Goal: Check status: Check status

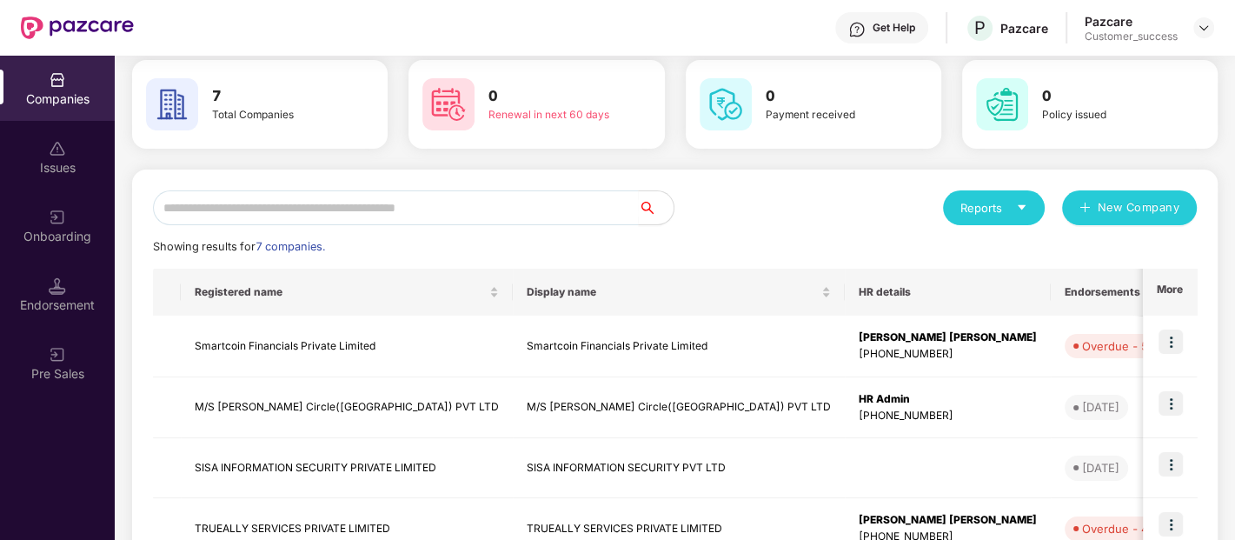
scroll to position [70, 0]
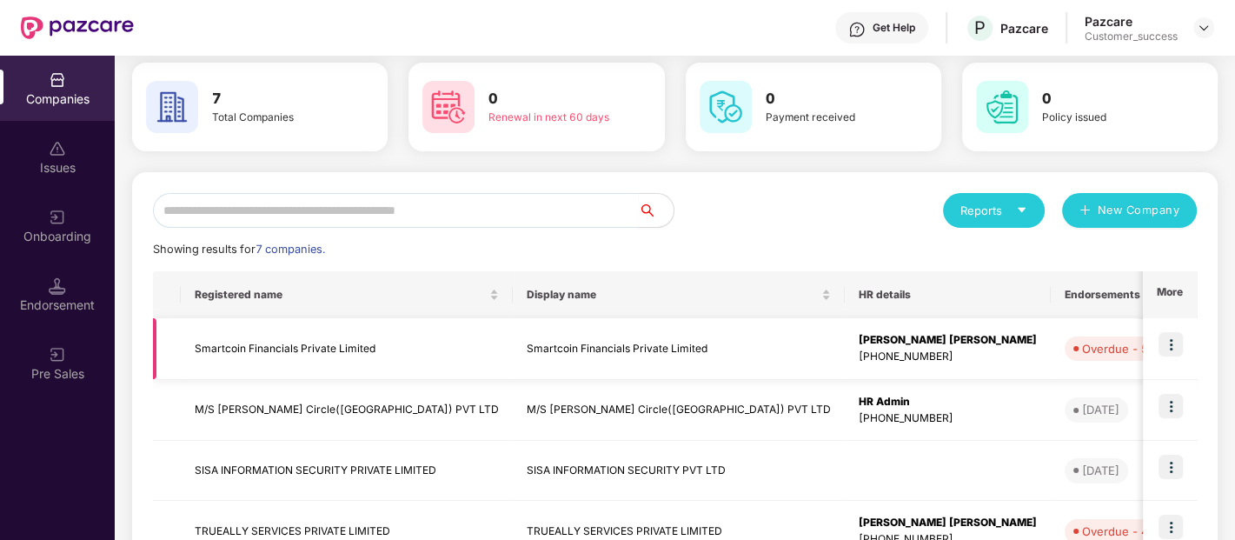
click at [1173, 346] on img at bounding box center [1170, 344] width 24 height 24
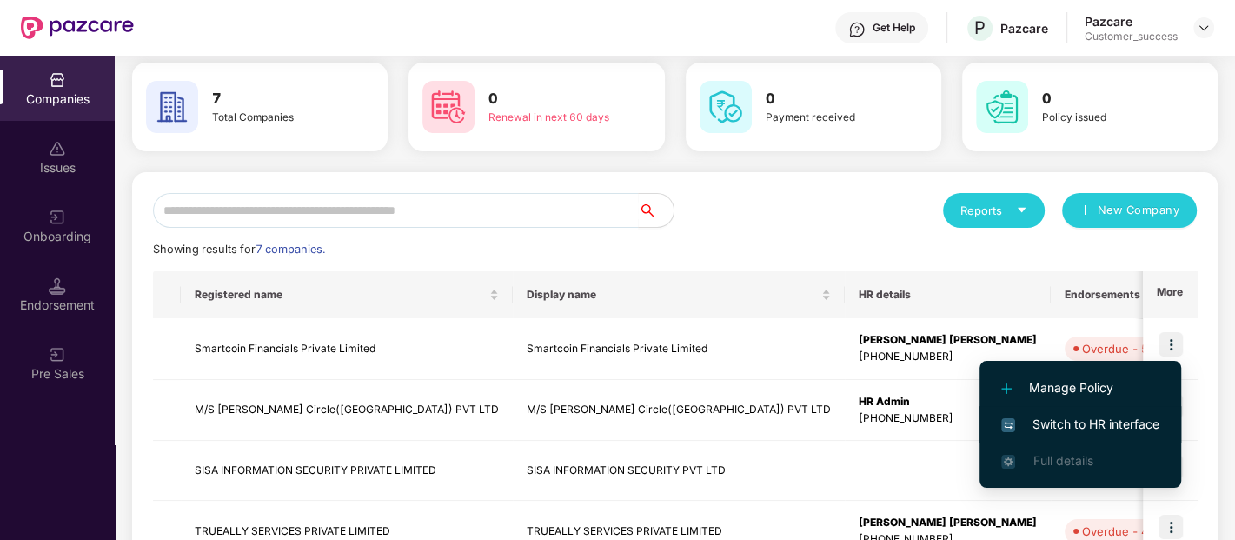
click at [1058, 425] on span "Switch to HR interface" at bounding box center [1080, 423] width 158 height 19
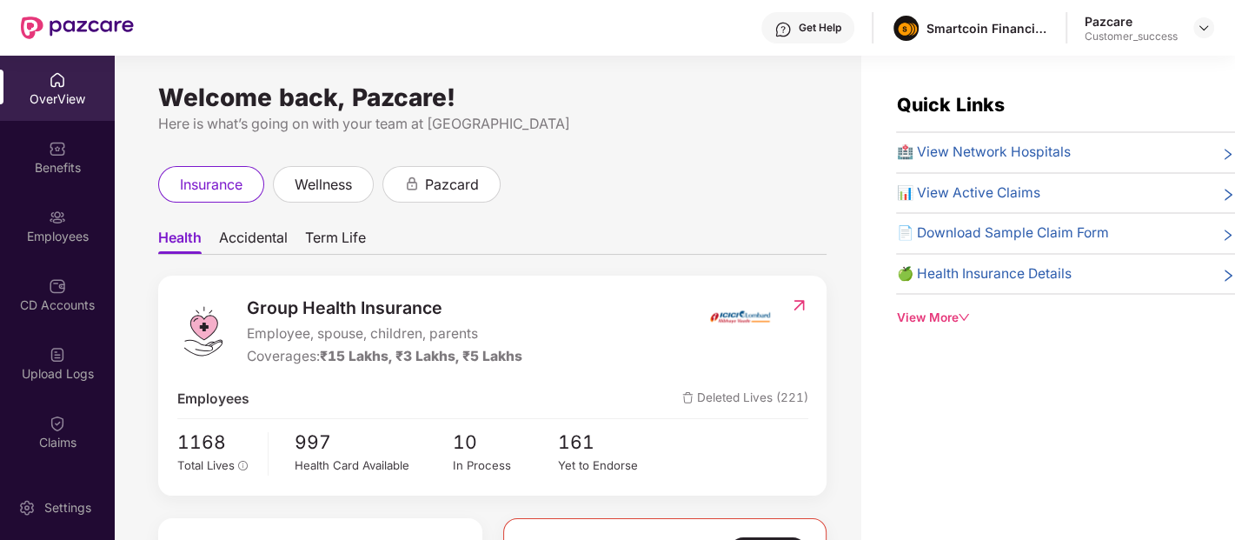
scroll to position [129, 0]
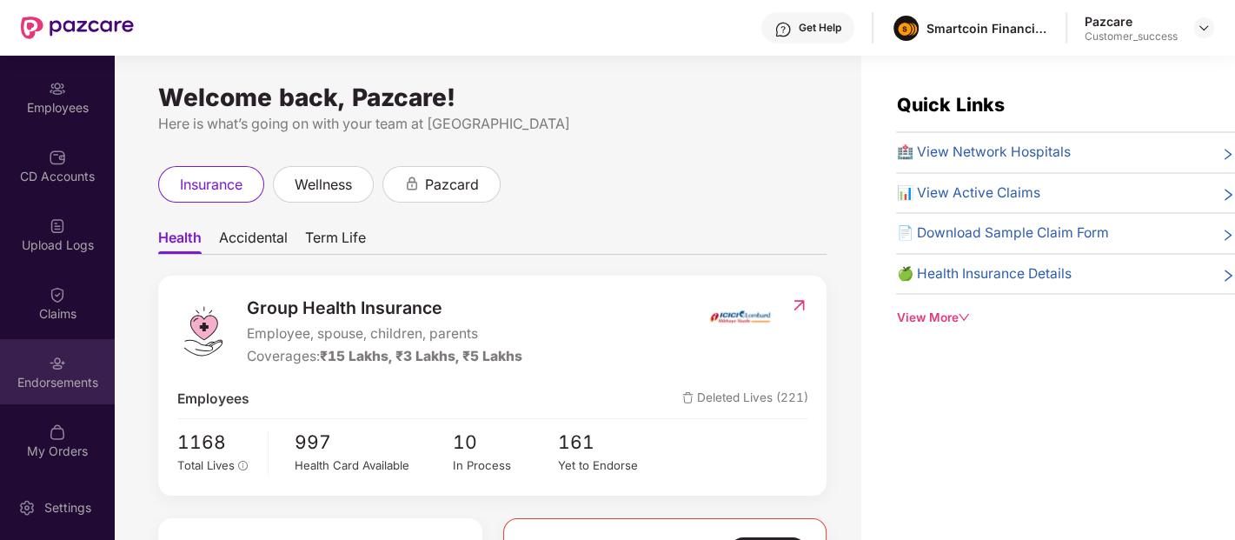
click at [50, 367] on img at bounding box center [57, 363] width 17 height 17
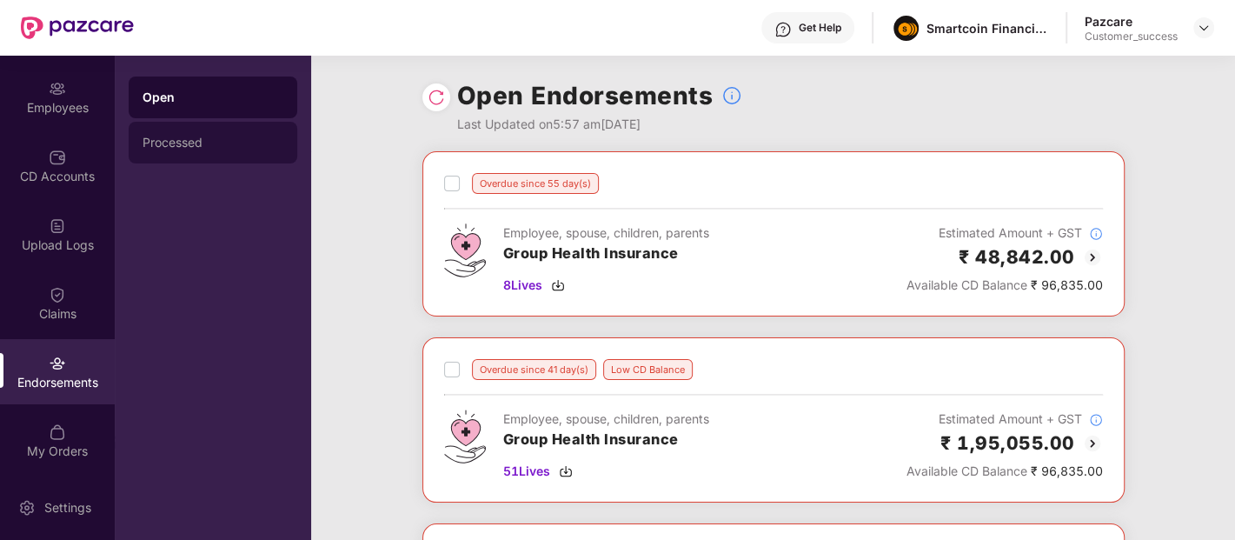
click at [189, 136] on div "Processed" at bounding box center [213, 143] width 141 height 14
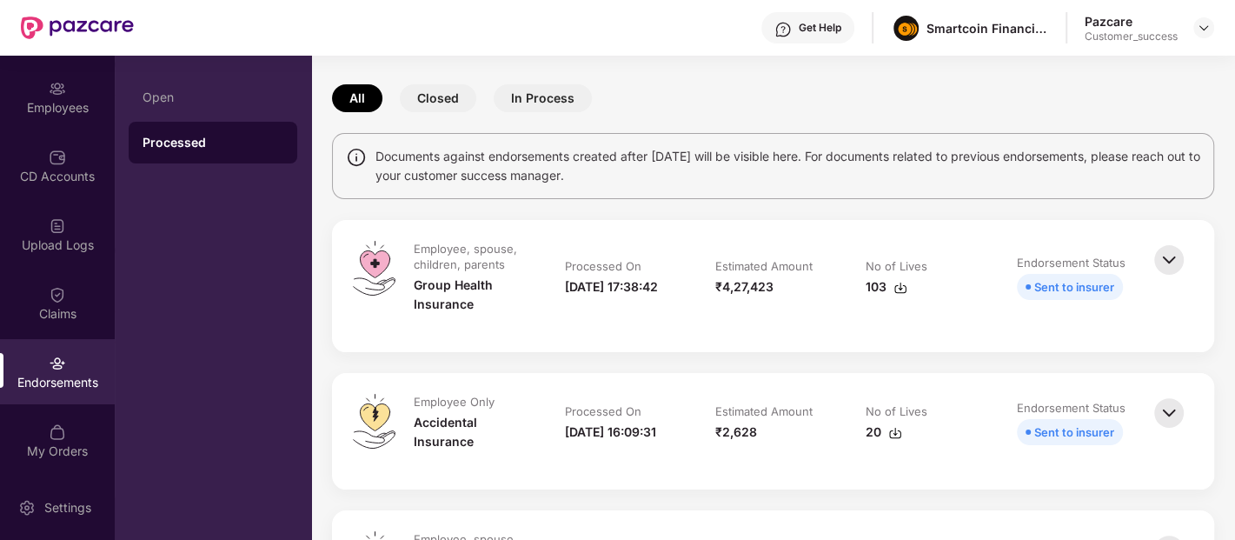
scroll to position [0, 0]
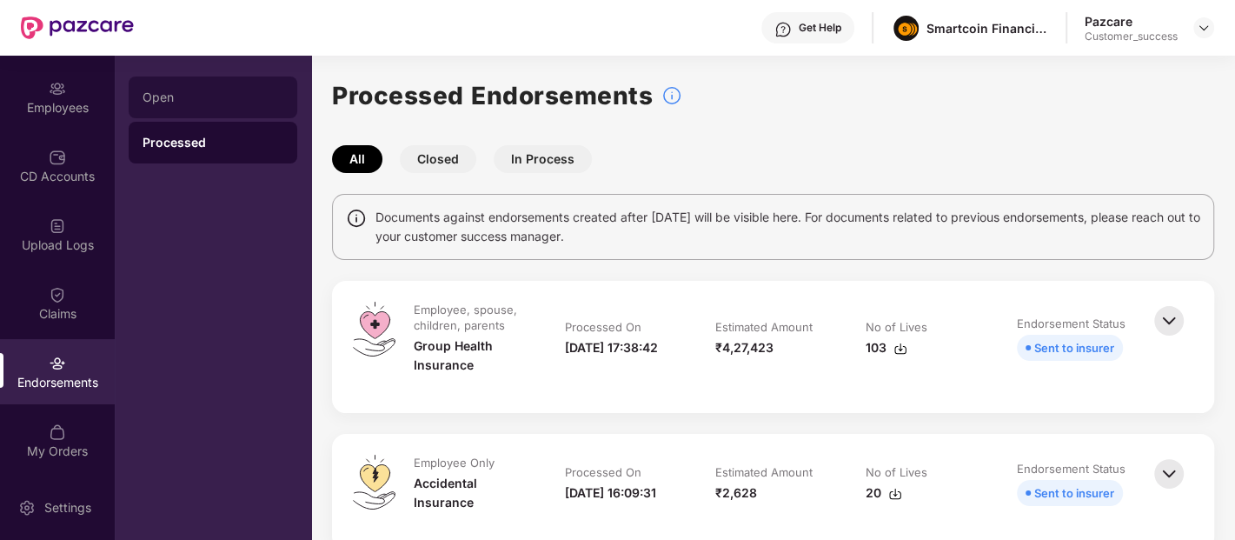
click at [186, 98] on div "Open" at bounding box center [213, 97] width 141 height 14
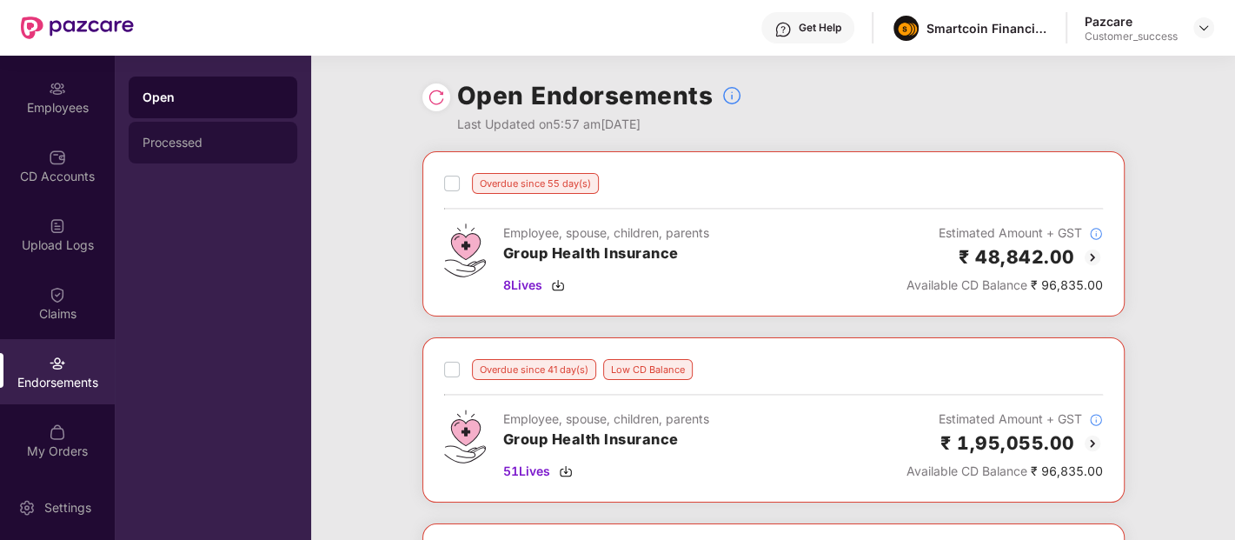
click at [180, 139] on div "Processed" at bounding box center [213, 143] width 141 height 14
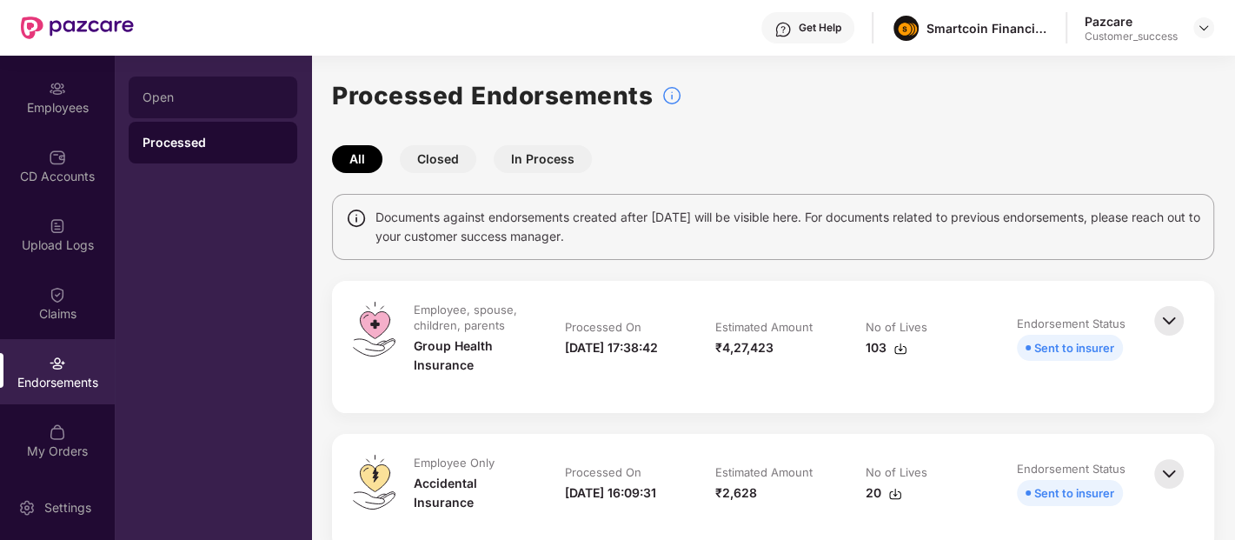
click at [188, 103] on div "Open" at bounding box center [213, 97] width 141 height 14
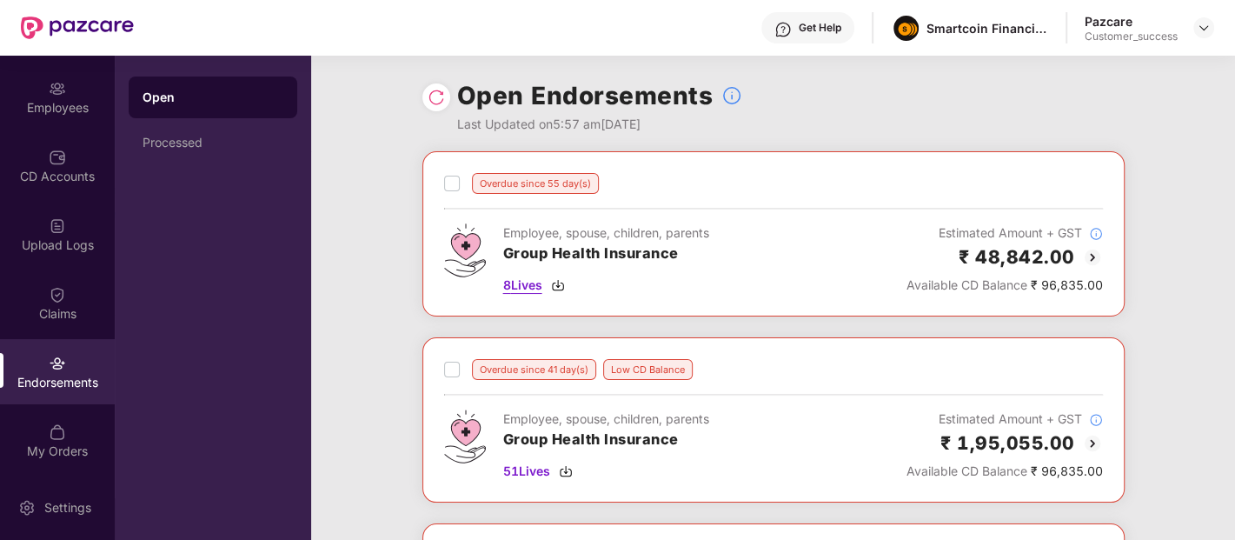
click at [521, 286] on span "8 Lives" at bounding box center [522, 284] width 39 height 19
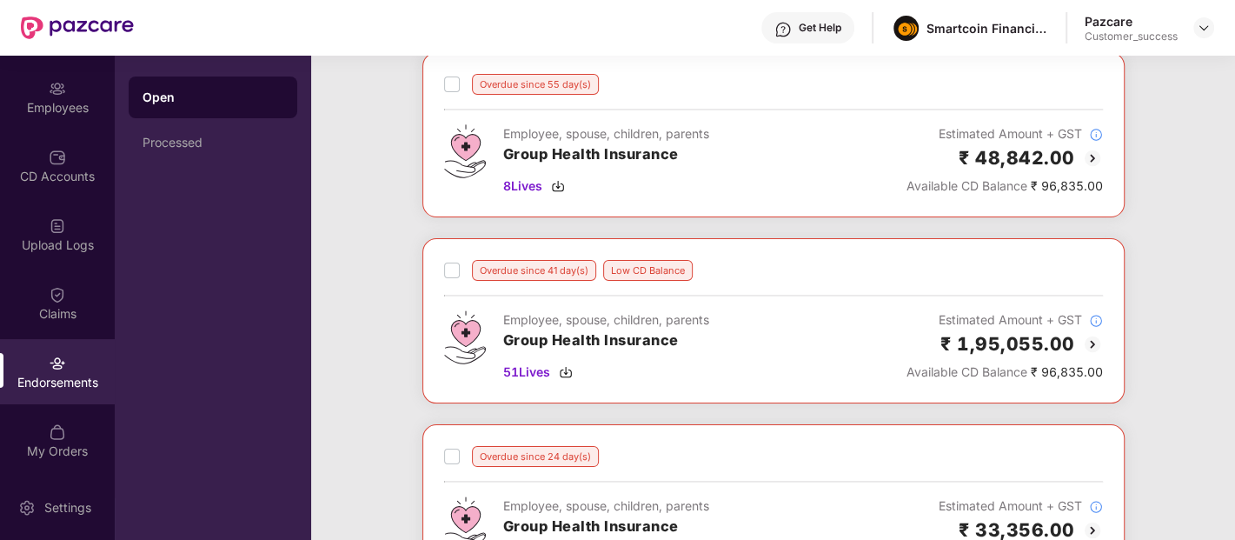
scroll to position [100, 0]
click at [525, 375] on span "51 Lives" at bounding box center [526, 370] width 47 height 19
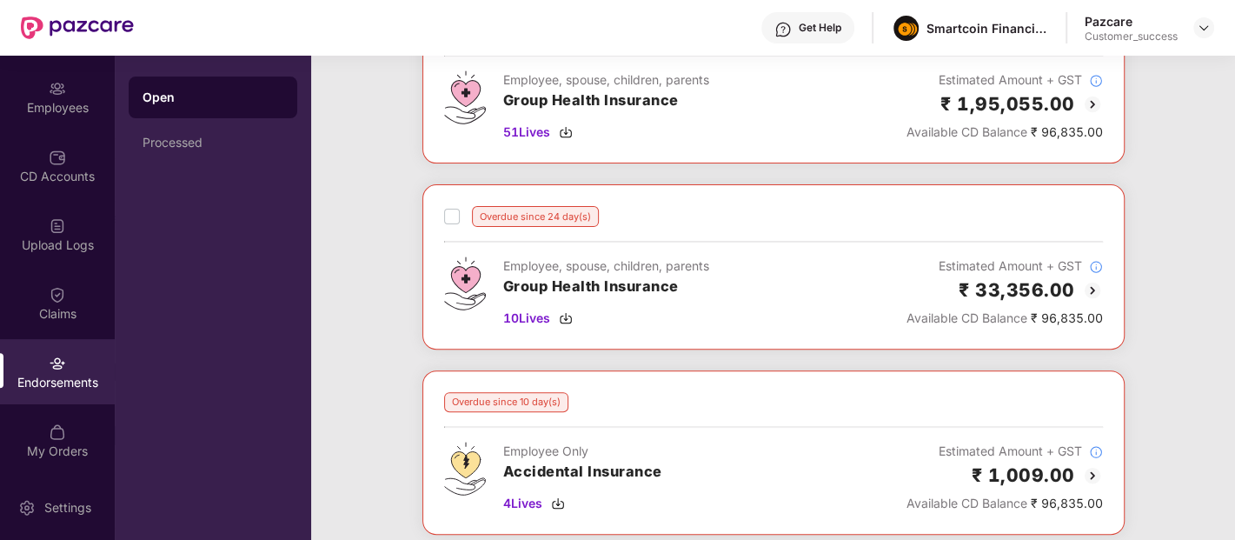
scroll to position [340, 0]
click at [522, 316] on span "10 Lives" at bounding box center [526, 317] width 47 height 19
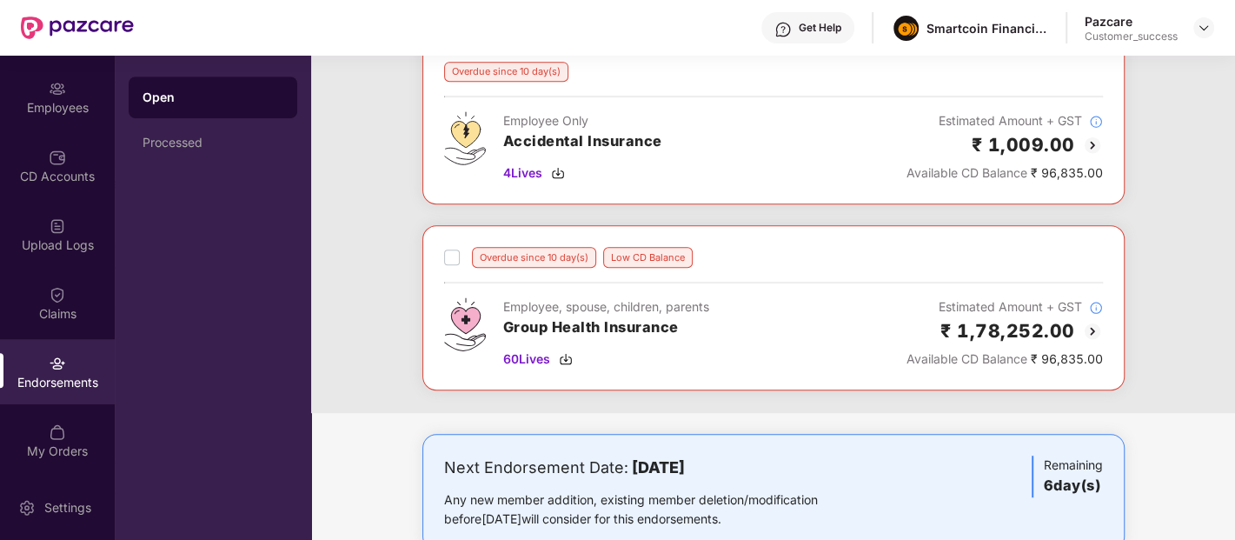
scroll to position [670, 0]
click at [528, 352] on span "60 Lives" at bounding box center [526, 357] width 47 height 19
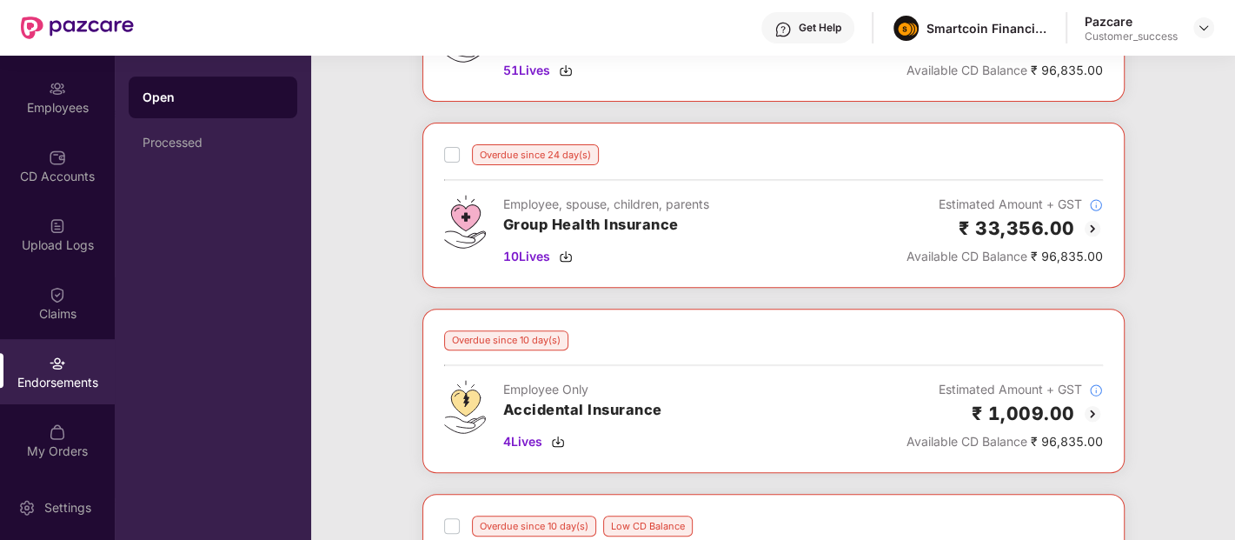
scroll to position [0, 0]
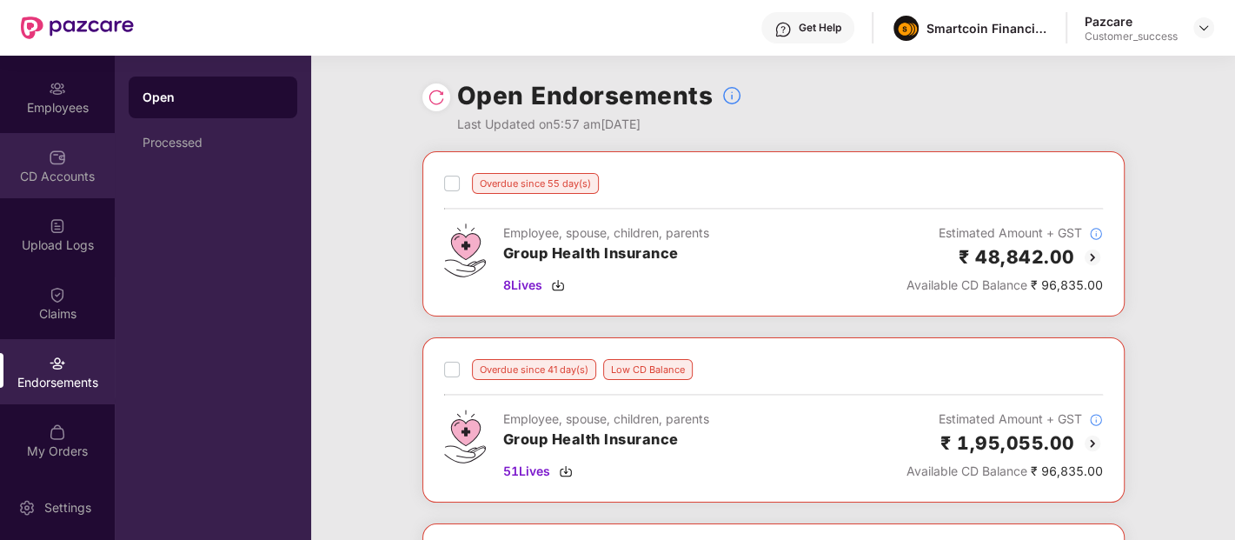
click at [46, 133] on div "CD Accounts" at bounding box center [57, 165] width 115 height 65
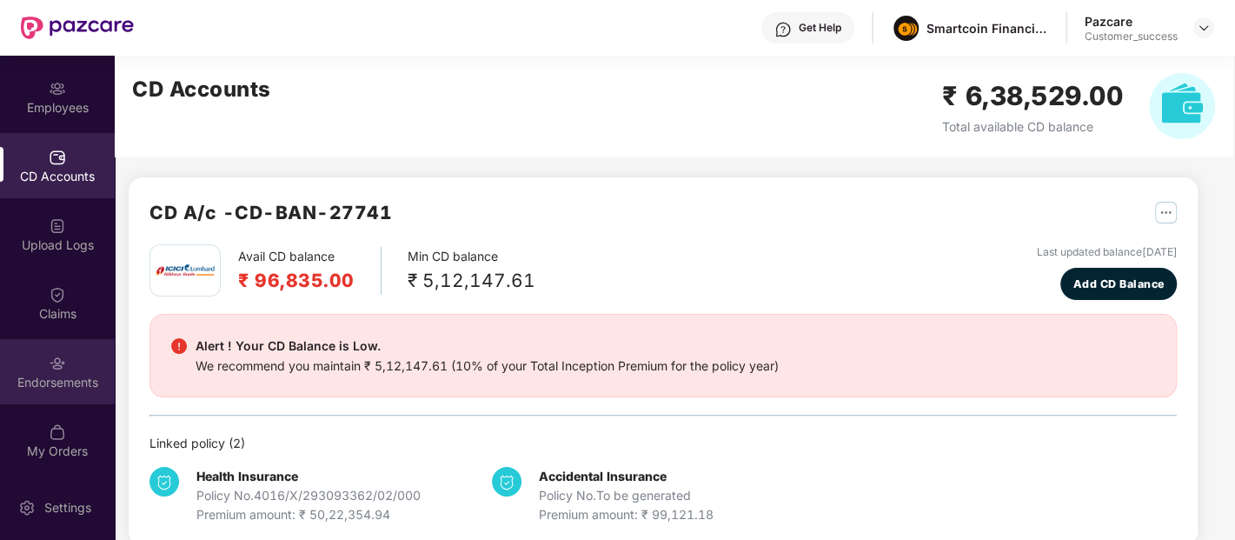
click at [54, 374] on div "Endorsements" at bounding box center [57, 382] width 115 height 17
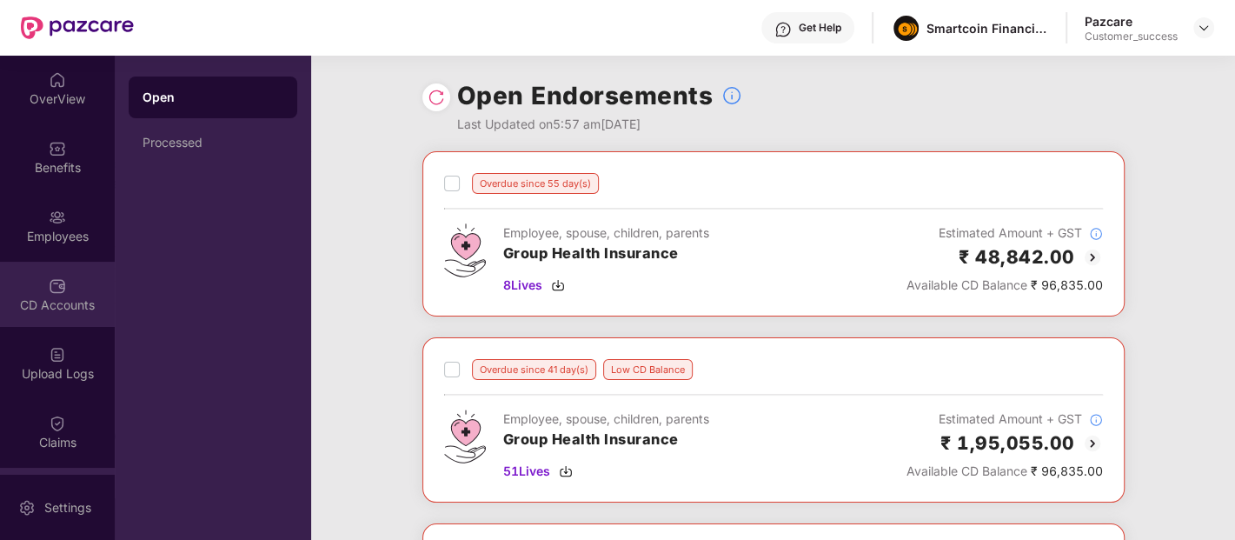
click at [68, 304] on div "CD Accounts" at bounding box center [57, 304] width 115 height 17
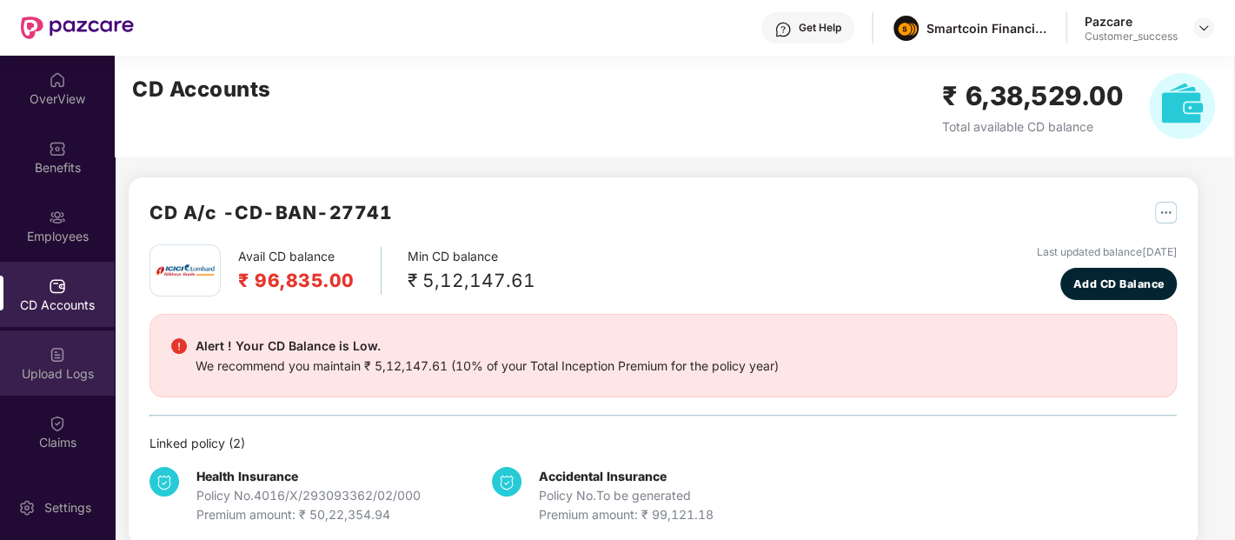
scroll to position [129, 0]
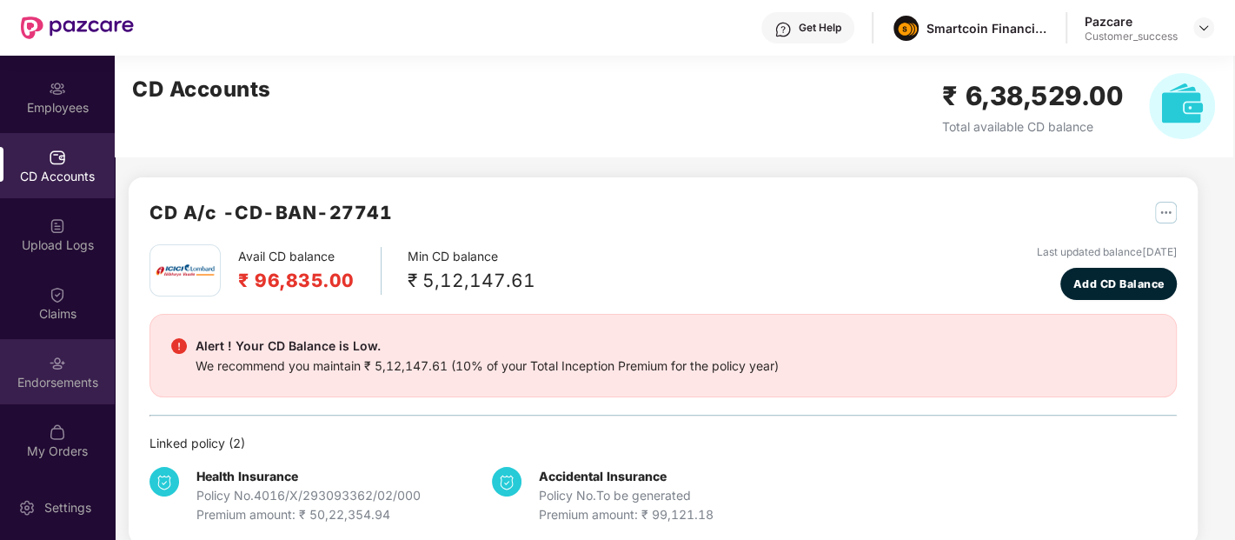
click at [50, 381] on div "Endorsements" at bounding box center [57, 382] width 115 height 17
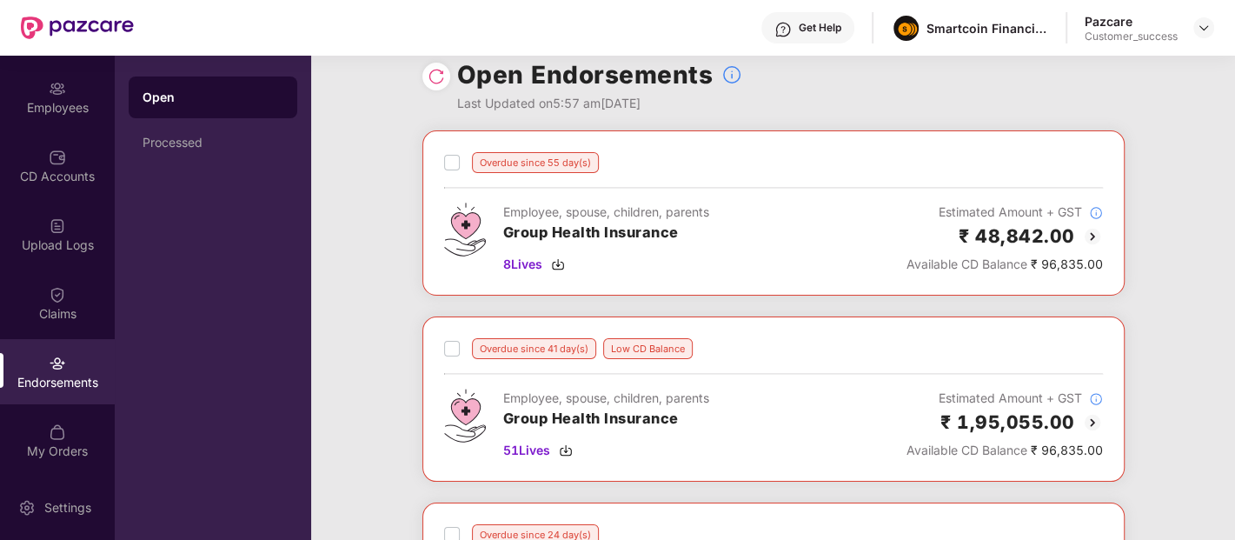
scroll to position [0, 0]
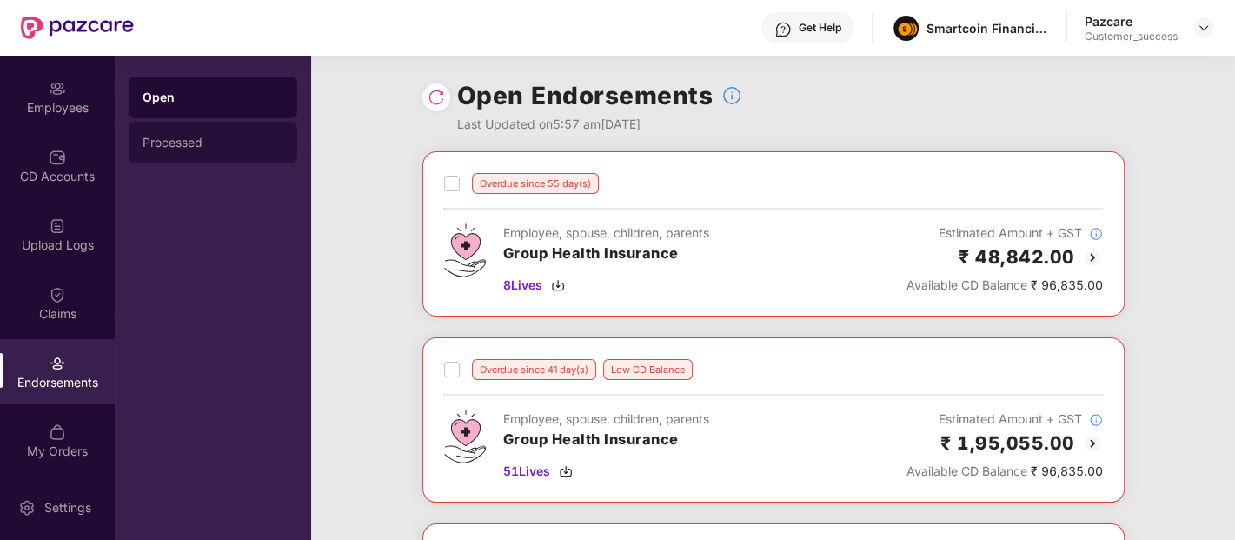
click at [209, 152] on div "Processed" at bounding box center [213, 143] width 169 height 42
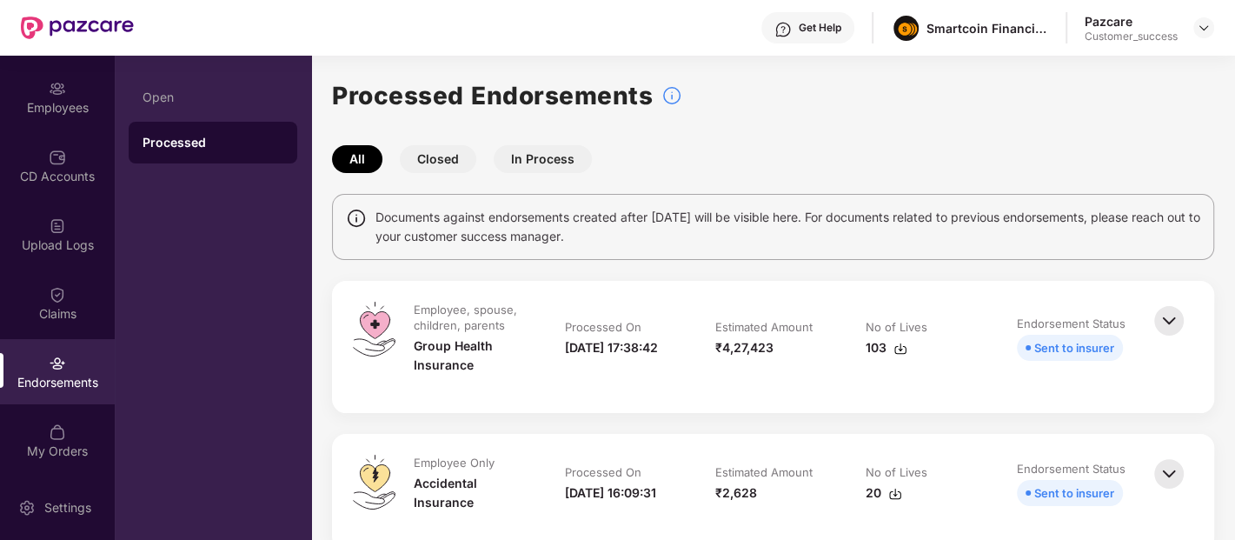
click at [528, 148] on button "In Process" at bounding box center [543, 159] width 98 height 28
click at [363, 154] on button "All" at bounding box center [357, 159] width 50 height 28
click at [193, 96] on div "Open" at bounding box center [213, 97] width 141 height 14
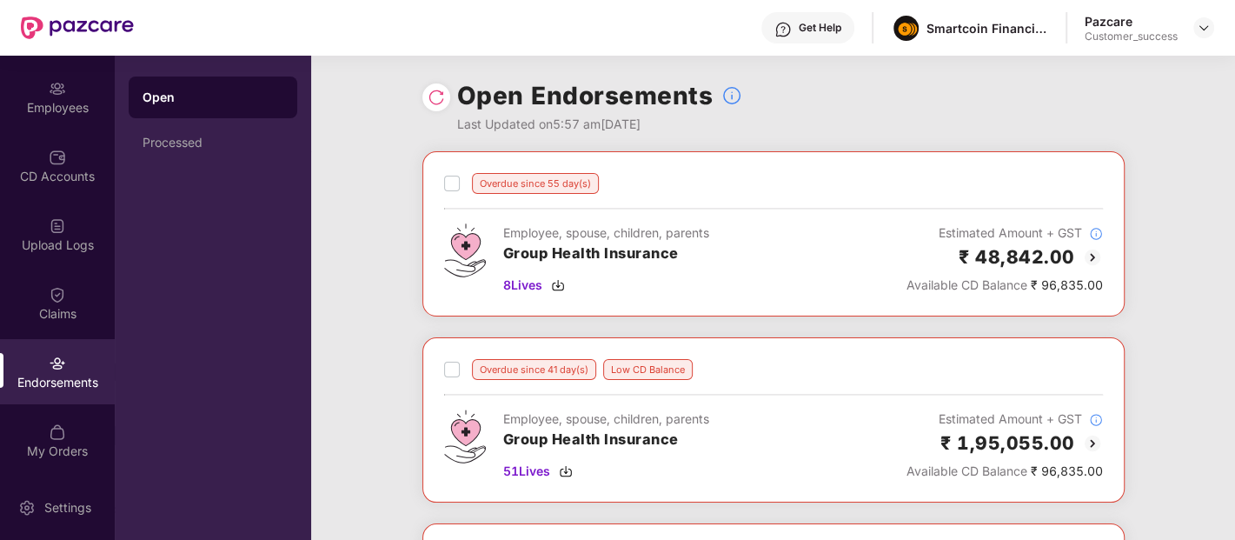
click at [425, 85] on div "Open Endorsements Last Updated on 5:57 am, 30 Sep 2025" at bounding box center [773, 104] width 702 height 96
click at [431, 90] on img at bounding box center [436, 97] width 17 height 17
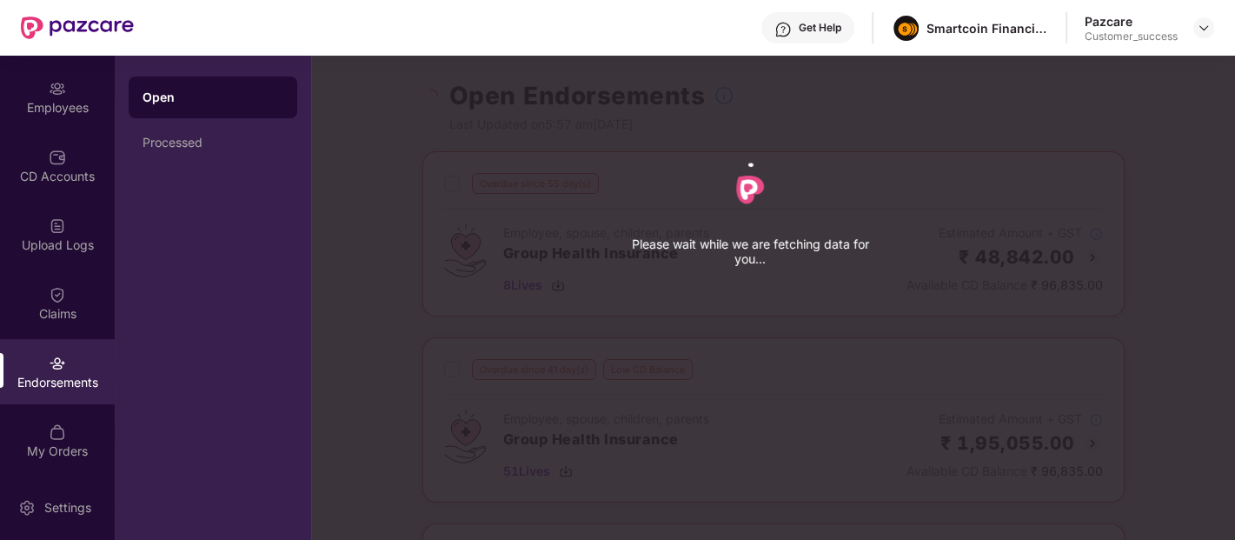
click at [431, 90] on div "Please wait while we are fetching data for you..." at bounding box center [928, 270] width 1235 height 540
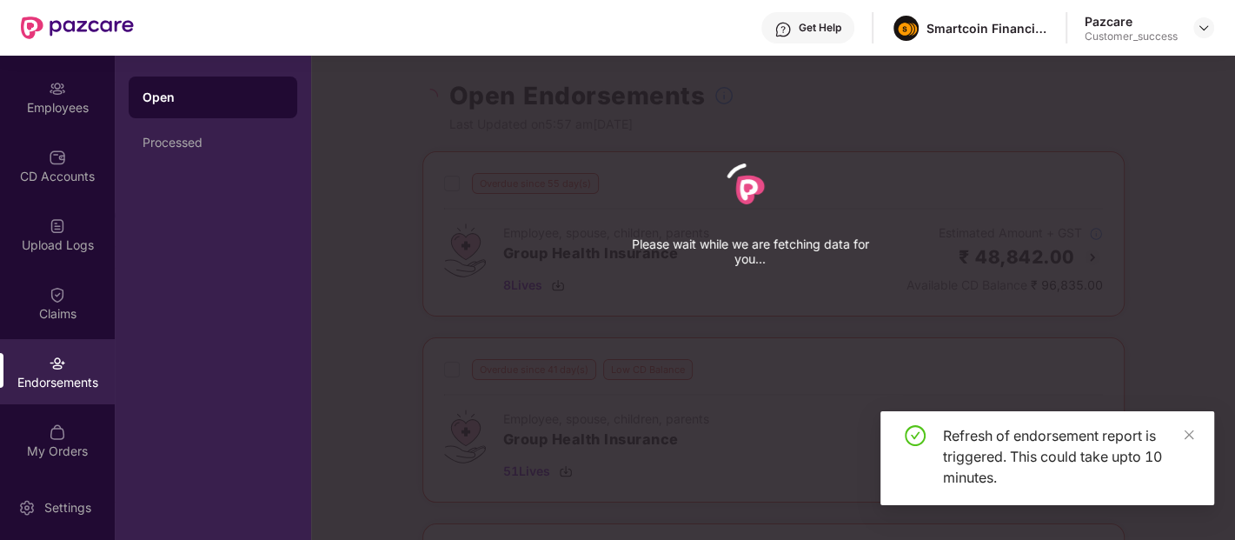
click at [1196, 438] on div "Refresh of endorsement report is triggered. This could take upto 10 minutes." at bounding box center [1047, 458] width 334 height 94
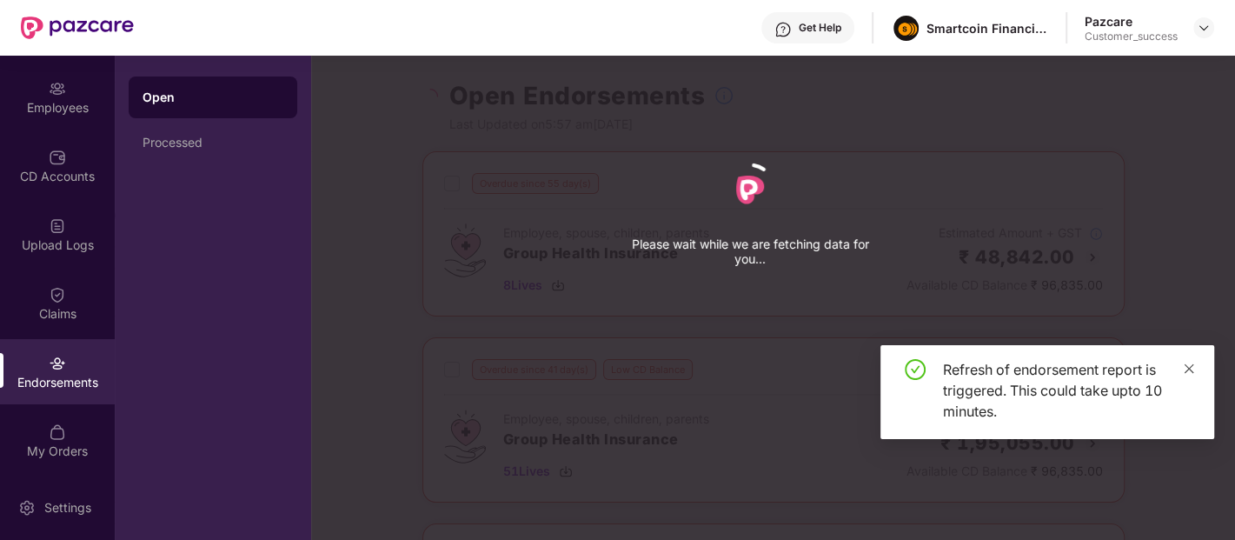
click at [1190, 438] on div "Refresh of endorsement report is triggered. This could take upto 10 minutes." at bounding box center [1047, 392] width 334 height 94
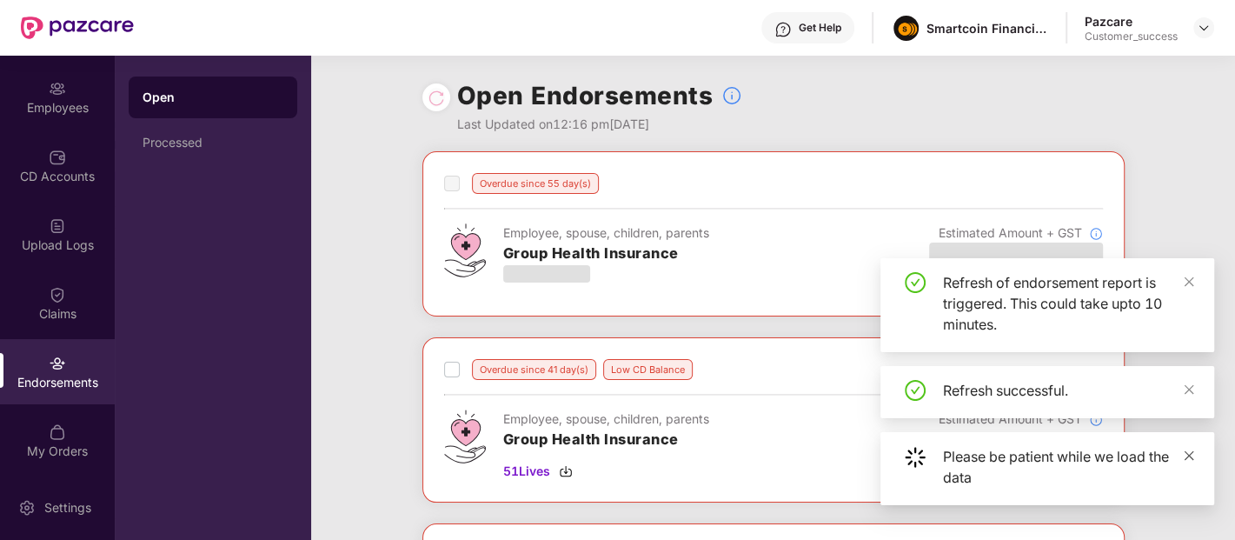
click at [1184, 452] on icon "close" at bounding box center [1189, 455] width 12 height 12
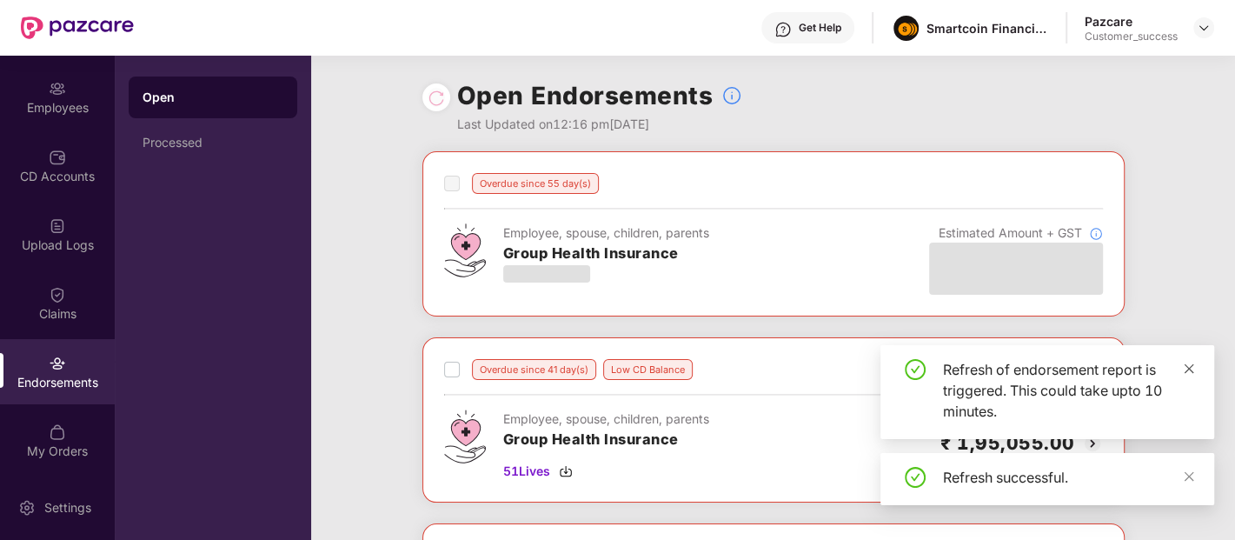
click at [1187, 359] on link at bounding box center [1189, 368] width 12 height 19
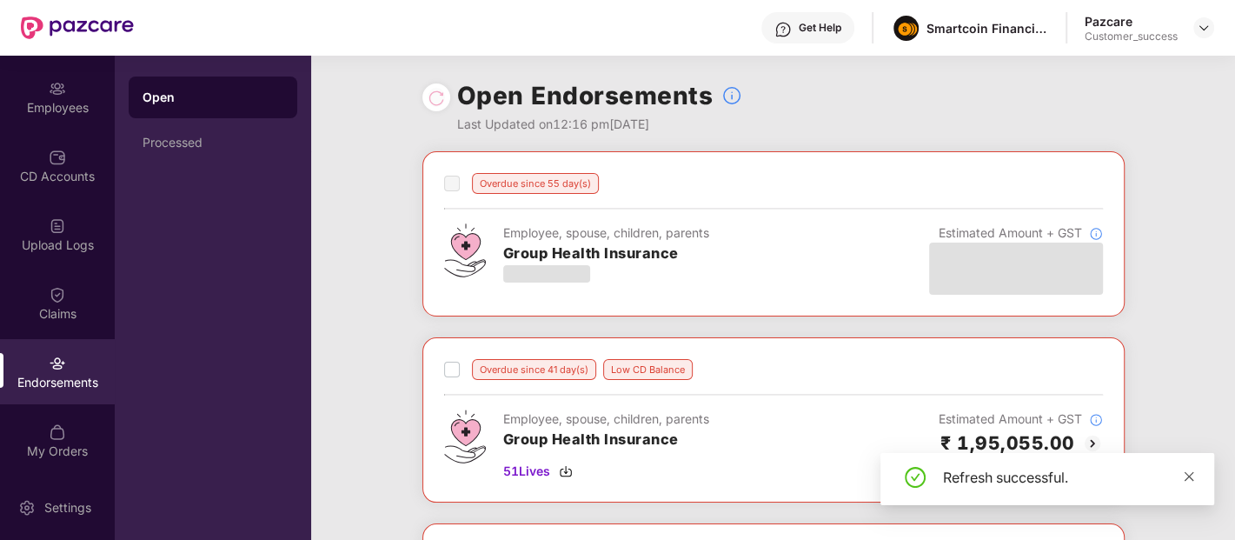
click at [1189, 471] on icon "close" at bounding box center [1189, 476] width 12 height 12
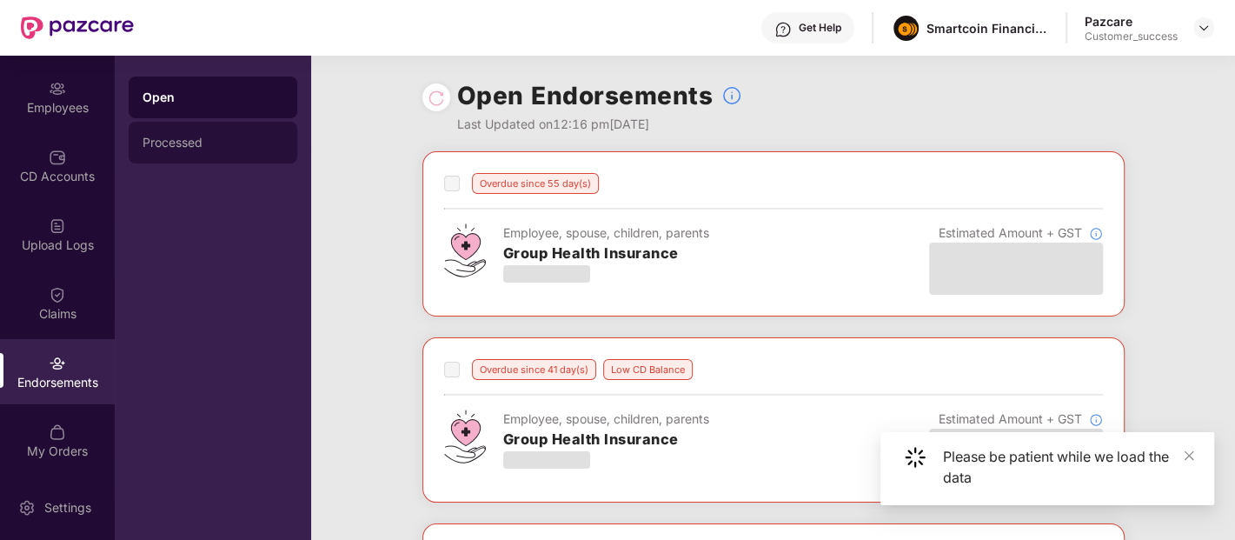
click at [177, 132] on div "Processed" at bounding box center [213, 143] width 169 height 42
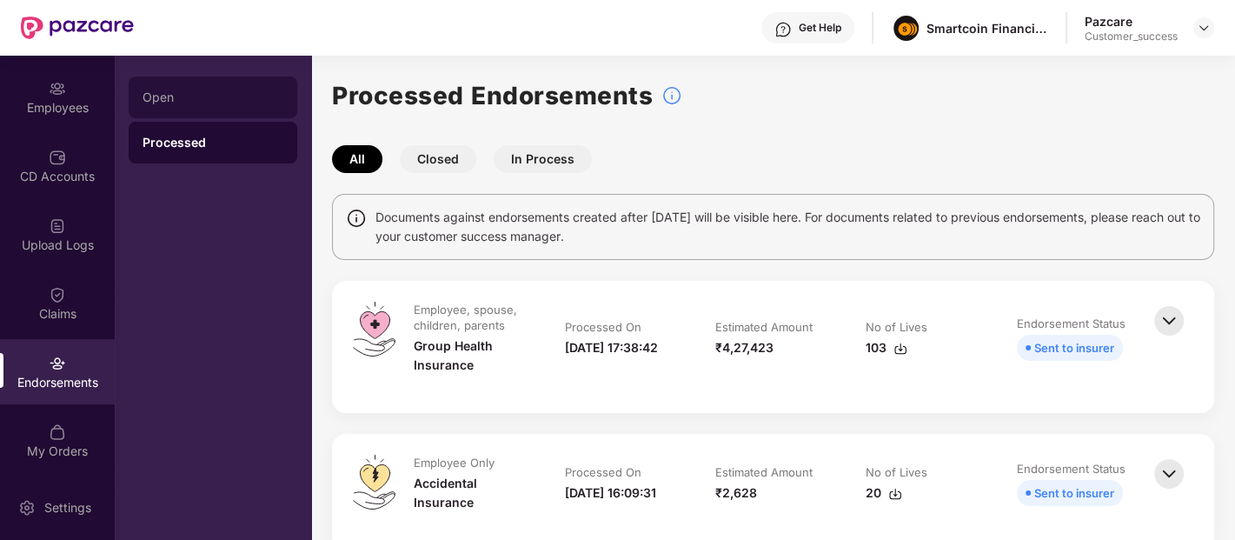
click at [197, 93] on div "Open" at bounding box center [213, 97] width 141 height 14
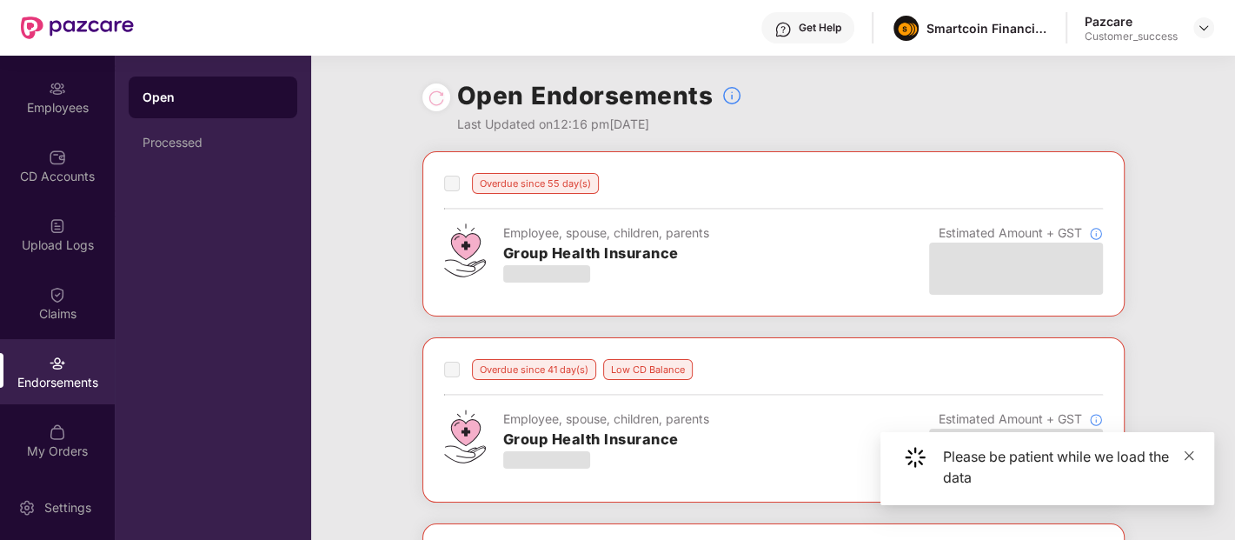
click at [1183, 450] on icon "close" at bounding box center [1189, 455] width 12 height 12
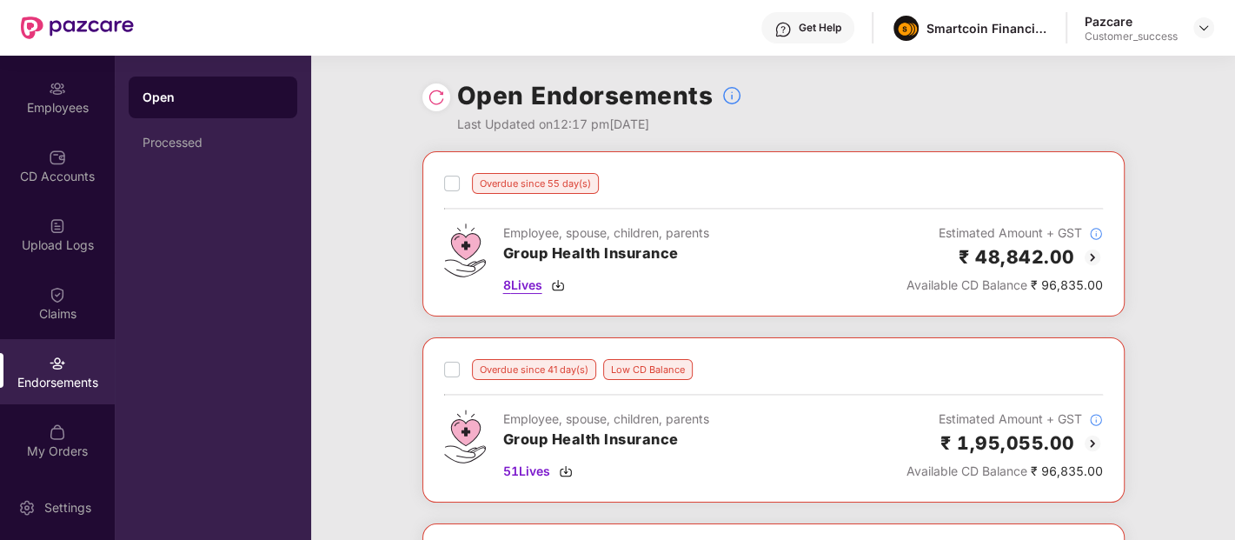
click at [526, 285] on span "8 Lives" at bounding box center [522, 284] width 39 height 19
click at [514, 466] on span "51 Lives" at bounding box center [526, 470] width 47 height 19
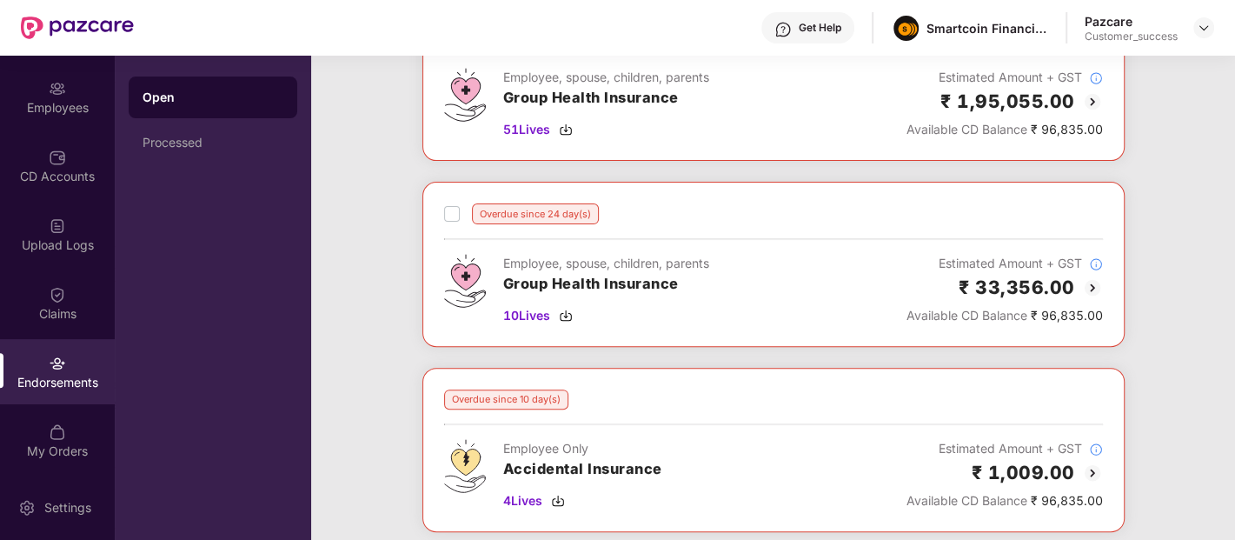
scroll to position [341, 0]
click at [520, 309] on span "10 Lives" at bounding box center [526, 315] width 47 height 19
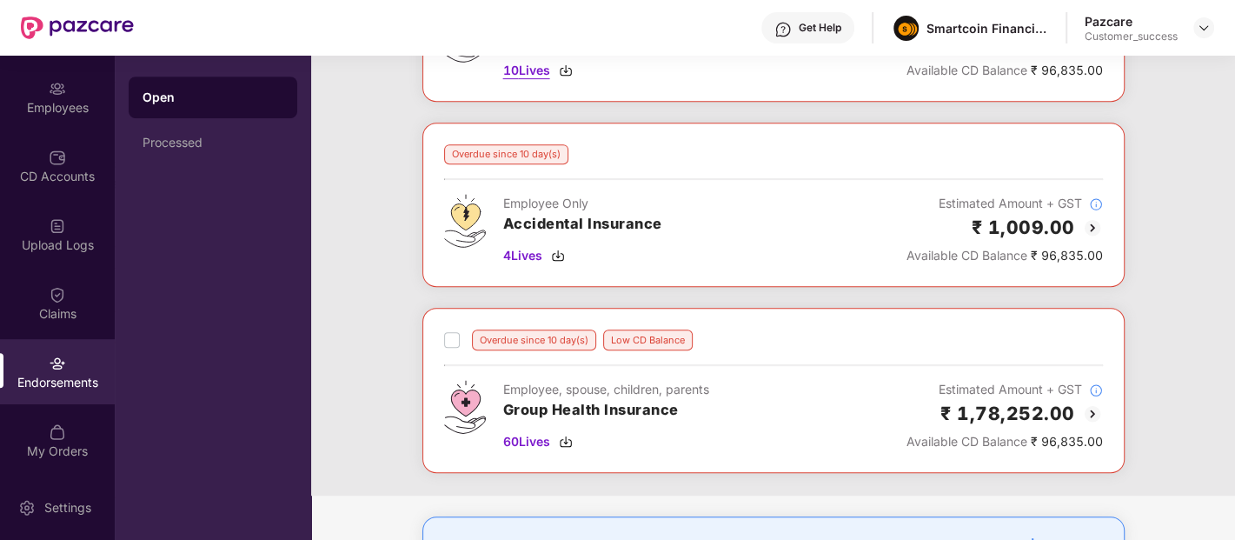
scroll to position [733, 0]
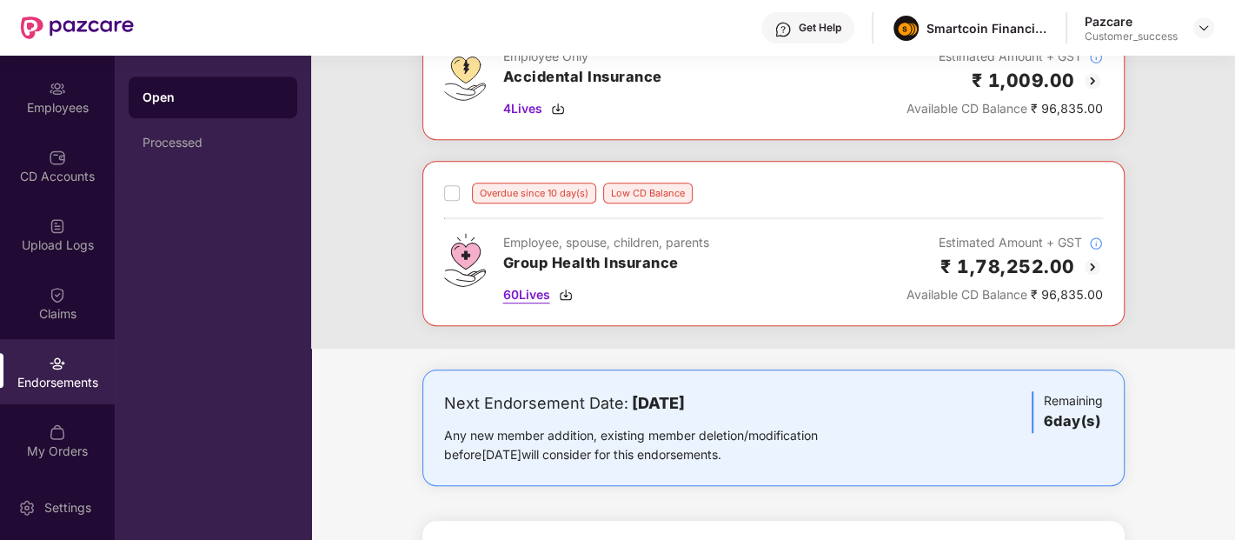
click at [526, 291] on span "60 Lives" at bounding box center [526, 294] width 47 height 19
